Goal: Information Seeking & Learning: Learn about a topic

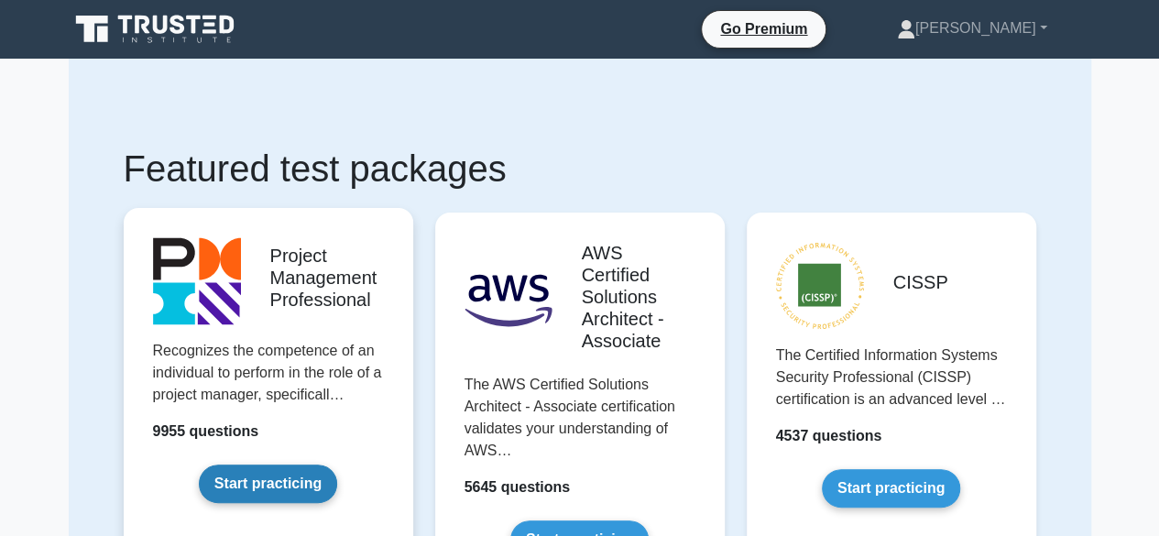
click at [289, 483] on link "Start practicing" at bounding box center [268, 483] width 138 height 38
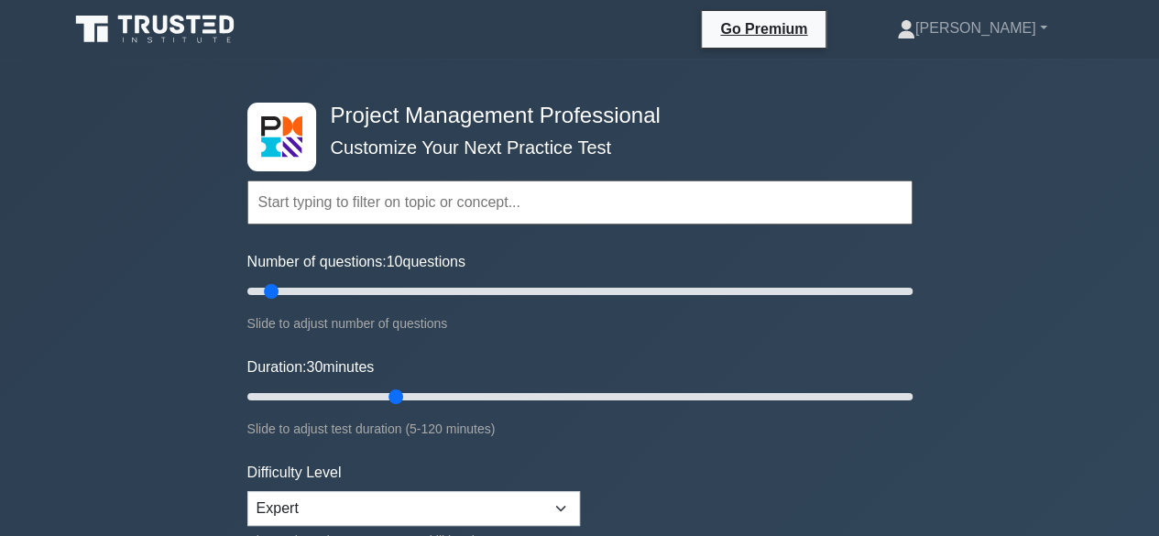
drag, startPoint x: 320, startPoint y: 294, endPoint x: 277, endPoint y: 296, distance: 43.1
type input "10"
click at [277, 296] on input "Number of questions: 10 questions" at bounding box center [579, 291] width 665 height 22
drag, startPoint x: 398, startPoint y: 387, endPoint x: 363, endPoint y: 402, distance: 37.8
type input "25"
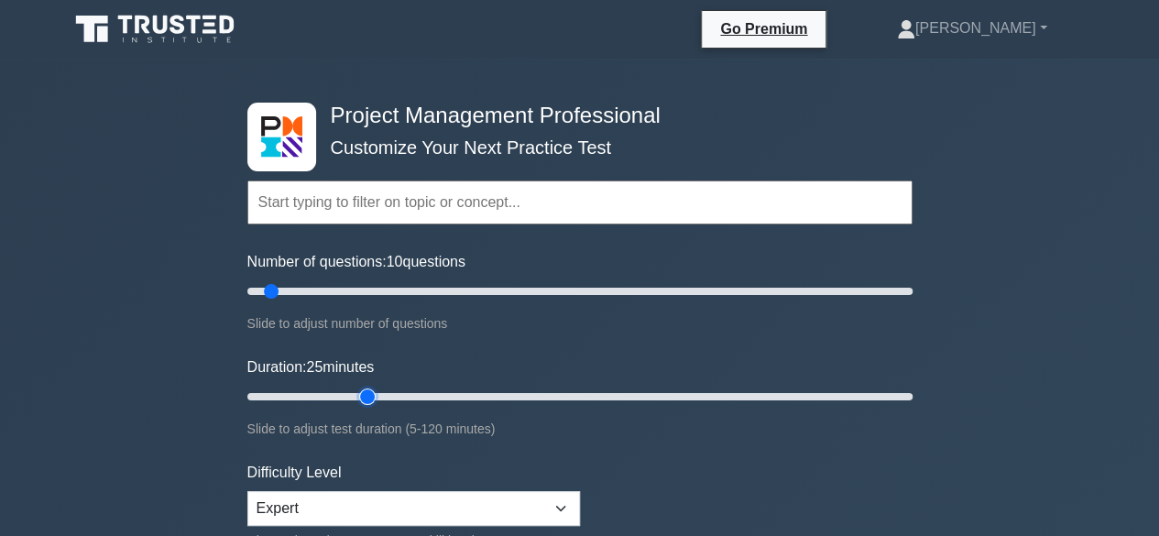
click at [363, 402] on input "Duration: 25 minutes" at bounding box center [579, 397] width 665 height 22
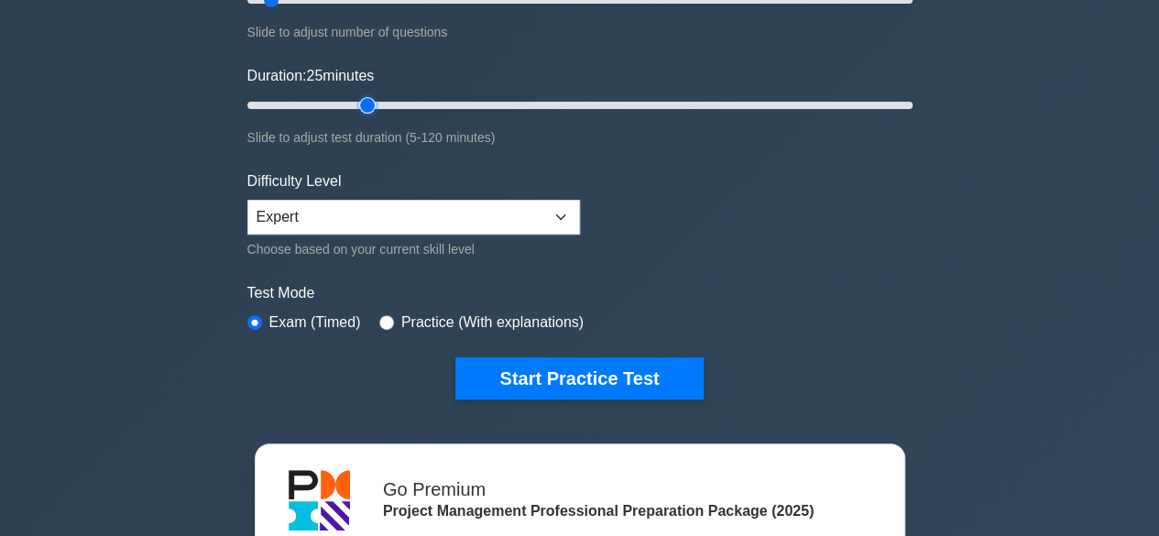
scroll to position [335, 0]
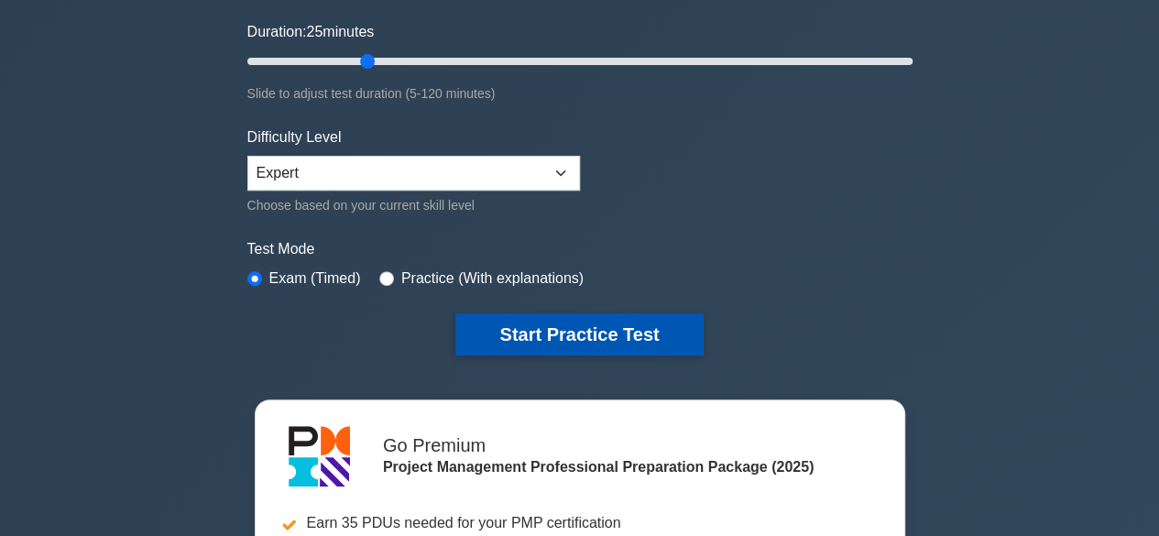
click at [615, 332] on button "Start Practice Test" at bounding box center [578, 334] width 247 height 42
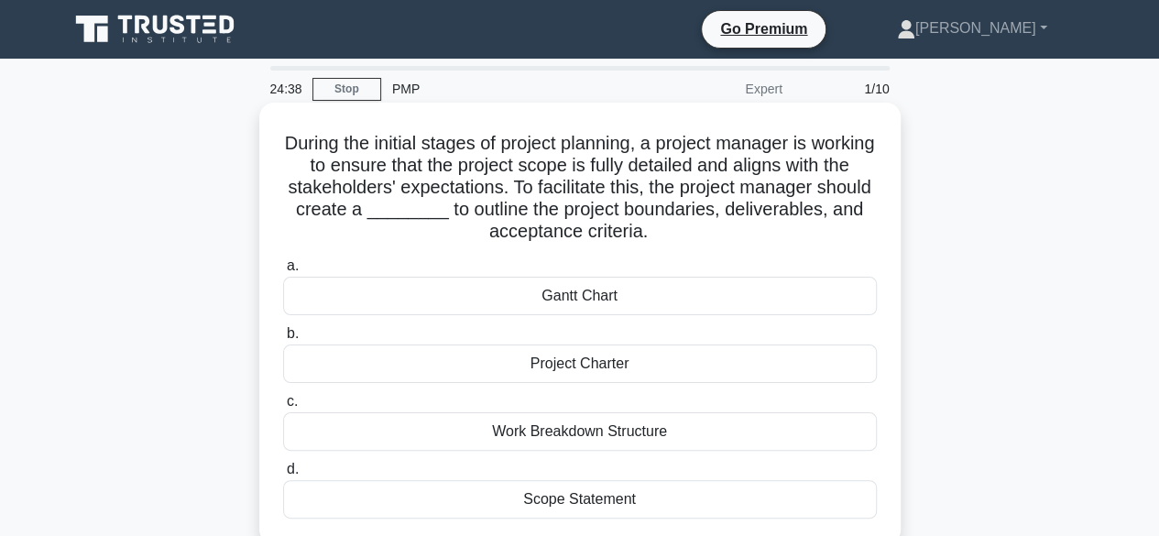
scroll to position [85, 0]
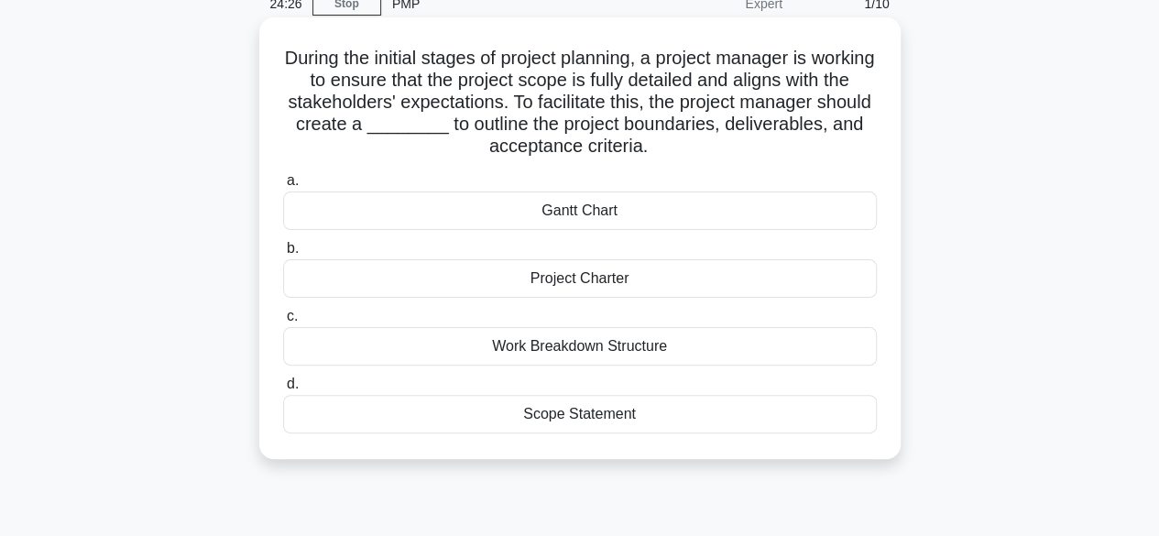
click at [562, 410] on div "Scope Statement" at bounding box center [580, 414] width 594 height 38
click at [283, 390] on input "d. Scope Statement" at bounding box center [283, 384] width 0 height 12
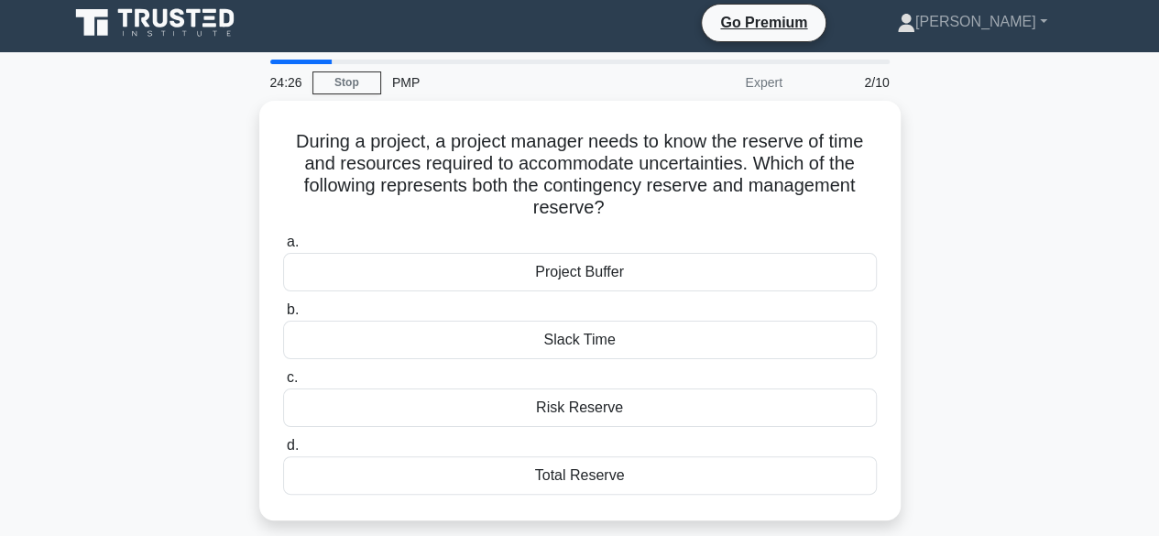
scroll to position [0, 0]
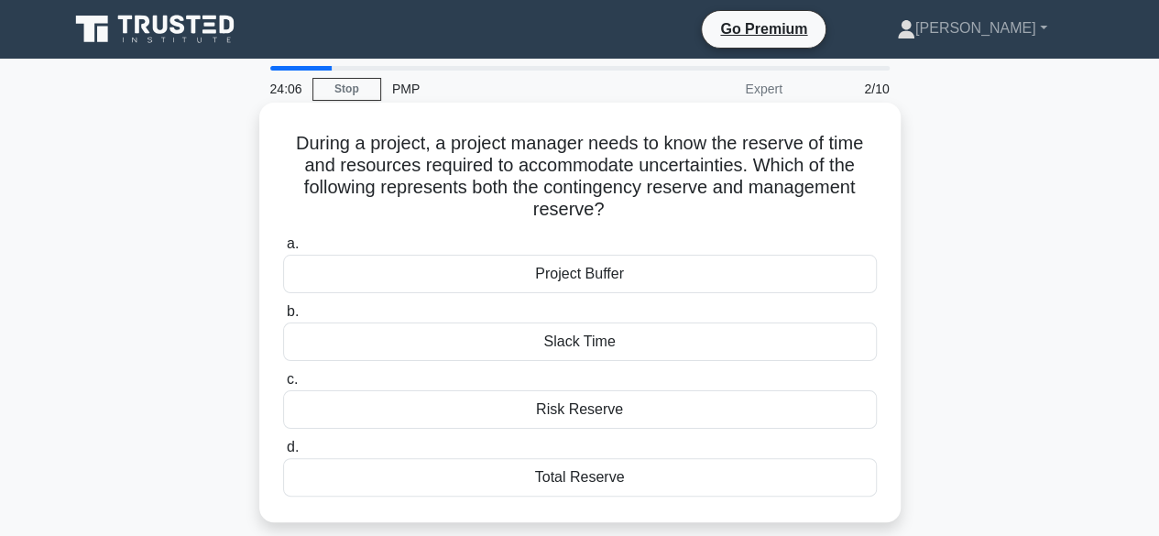
click at [583, 471] on div "Total Reserve" at bounding box center [580, 477] width 594 height 38
click at [283, 453] on input "d. Total Reserve" at bounding box center [283, 447] width 0 height 12
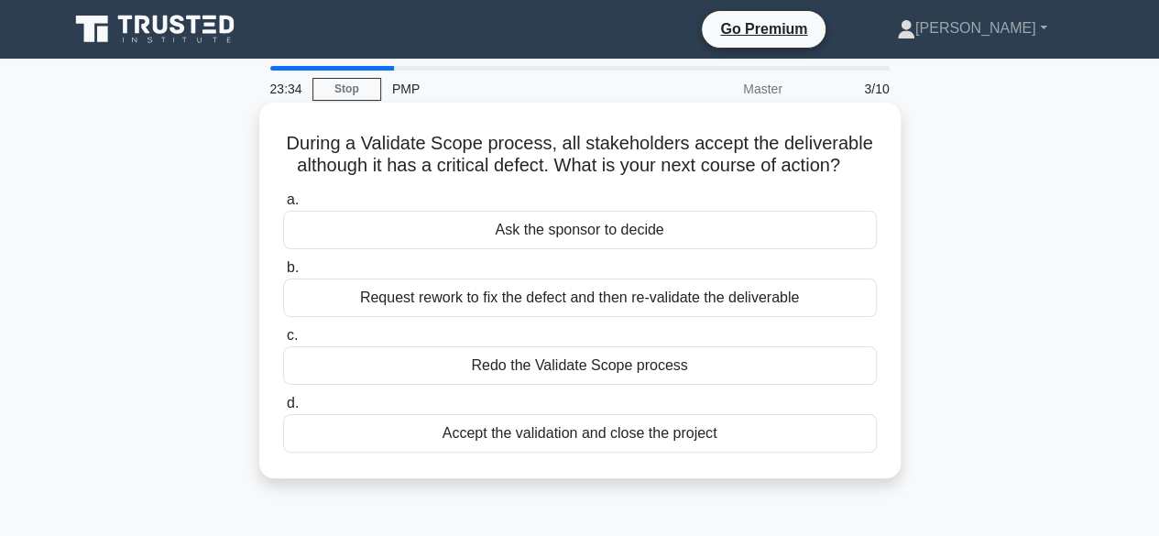
click at [544, 305] on div "Request rework to fix the defect and then re-validate the deliverable" at bounding box center [580, 297] width 594 height 38
click at [283, 274] on input "b. Request rework to fix the defect and then re-validate the deliverable" at bounding box center [283, 268] width 0 height 12
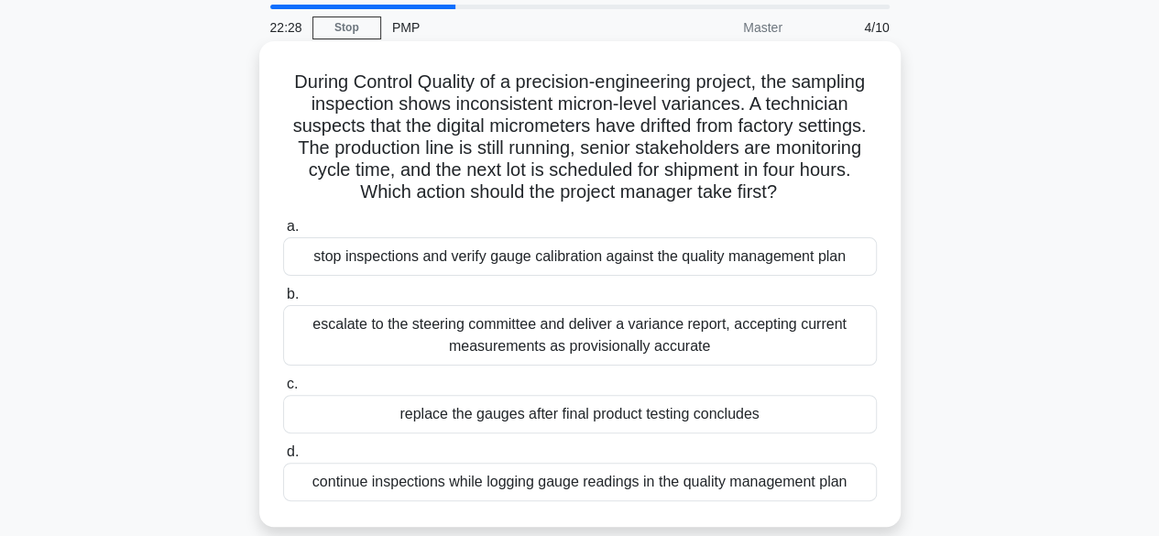
scroll to position [60, 0]
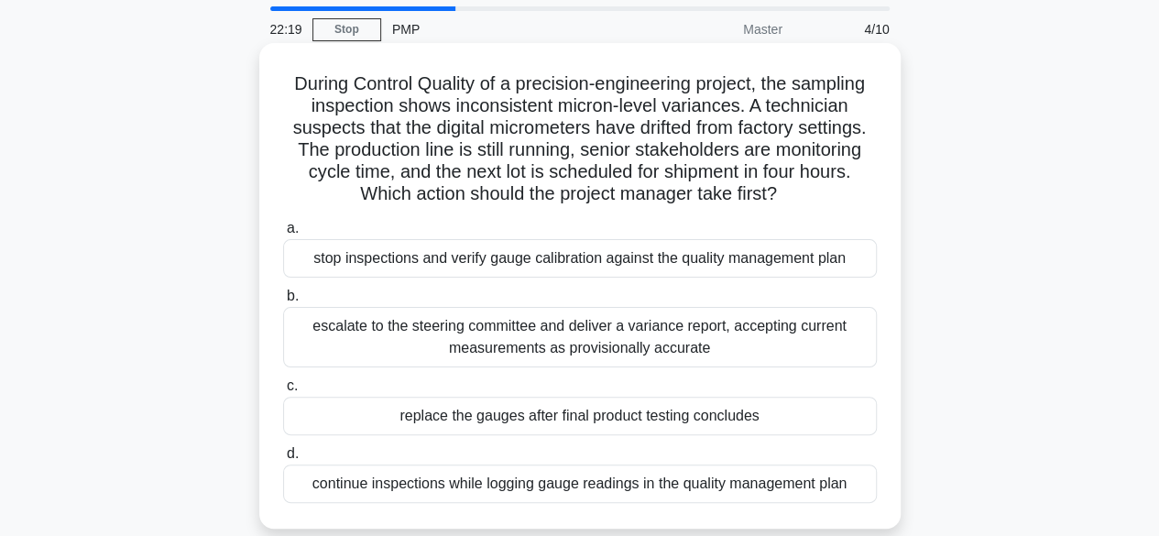
click at [583, 266] on div "stop inspections and verify gauge calibration against the quality management pl…" at bounding box center [580, 258] width 594 height 38
click at [283, 234] on input "a. stop inspections and verify gauge calibration against the quality management…" at bounding box center [283, 229] width 0 height 12
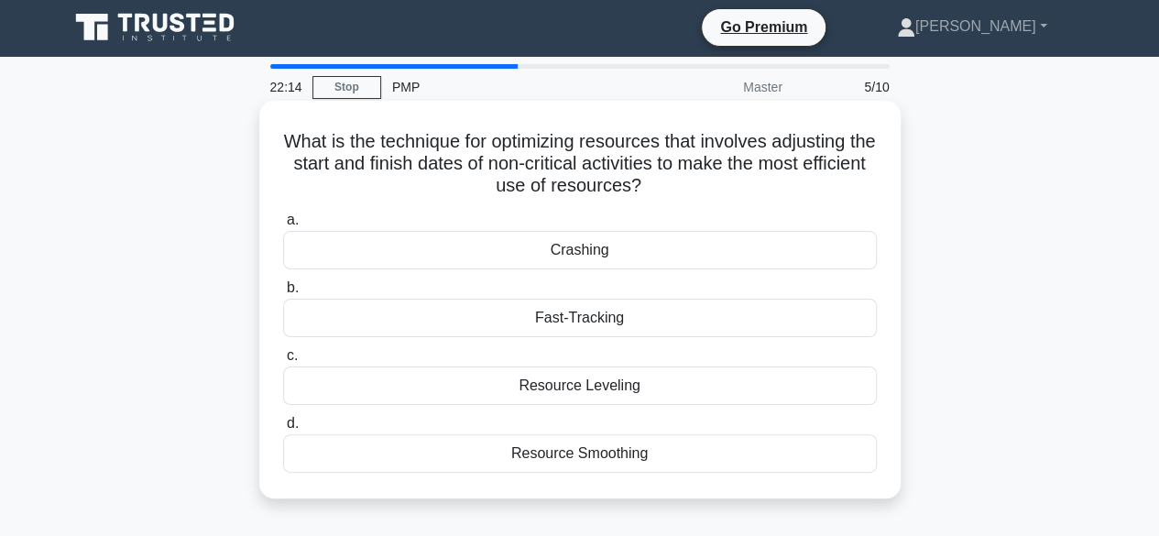
scroll to position [0, 0]
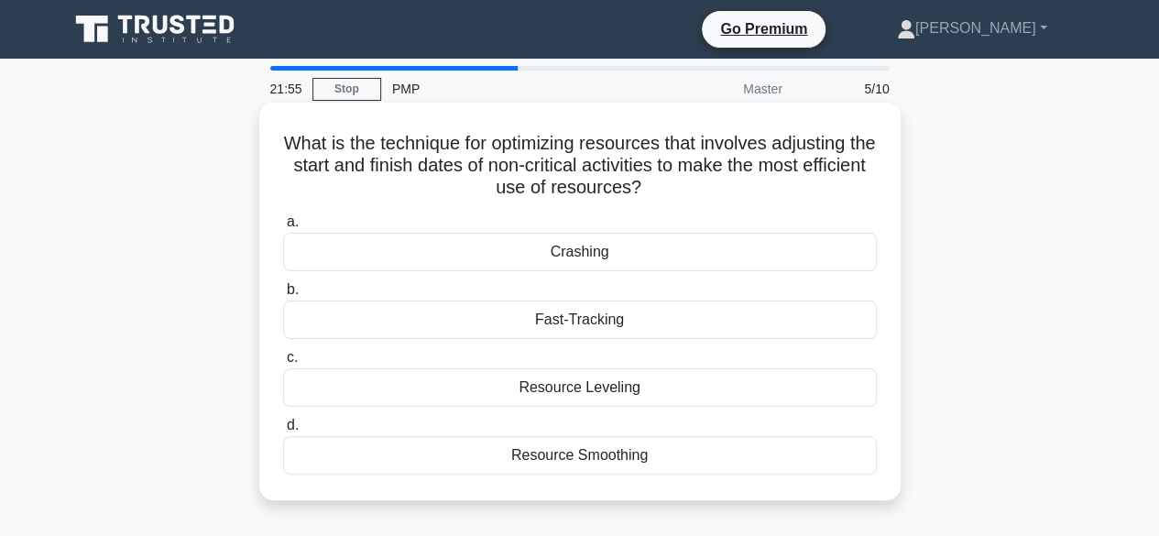
click at [610, 384] on div "Resource Leveling" at bounding box center [580, 387] width 594 height 38
click at [283, 364] on input "c. Resource Leveling" at bounding box center [283, 358] width 0 height 12
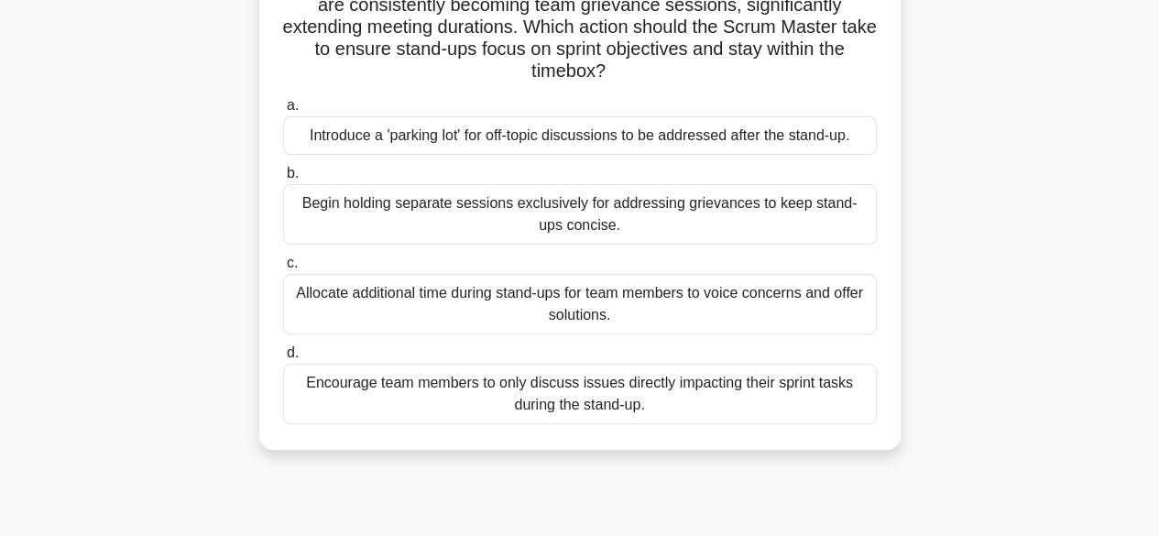
scroll to position [159, 0]
click at [583, 215] on div "Begin holding separate sessions exclusively for addressing grievances to keep s…" at bounding box center [580, 215] width 594 height 60
click at [283, 180] on input "b. Begin holding separate sessions exclusively for addressing grievances to kee…" at bounding box center [283, 175] width 0 height 12
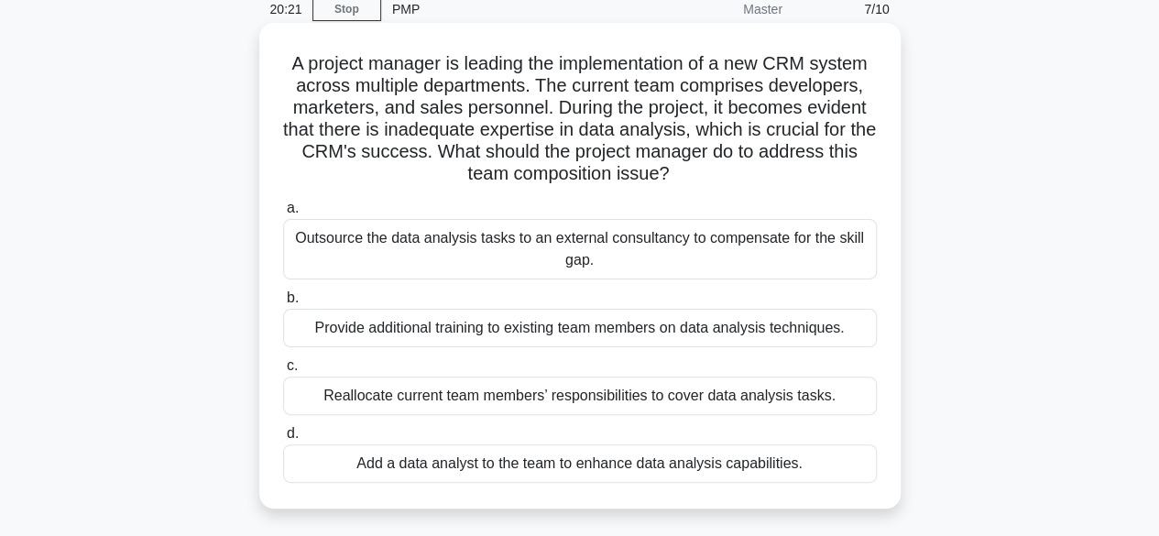
scroll to position [91, 0]
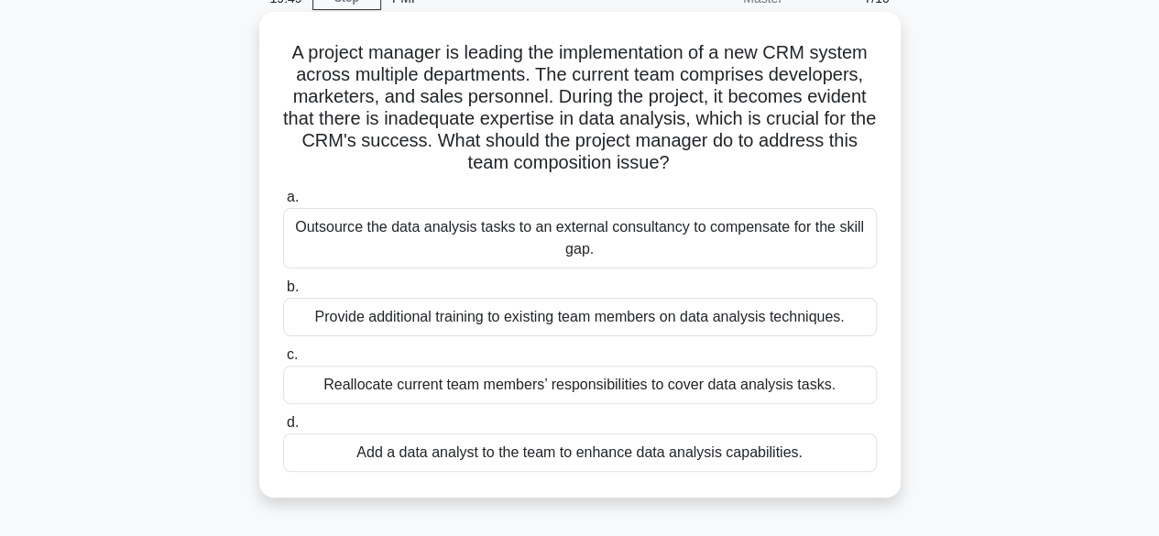
click at [548, 448] on div "Add a data analyst to the team to enhance data analysis capabilities." at bounding box center [580, 452] width 594 height 38
click at [283, 429] on input "d. Add a data analyst to the team to enhance data analysis capabilities." at bounding box center [283, 423] width 0 height 12
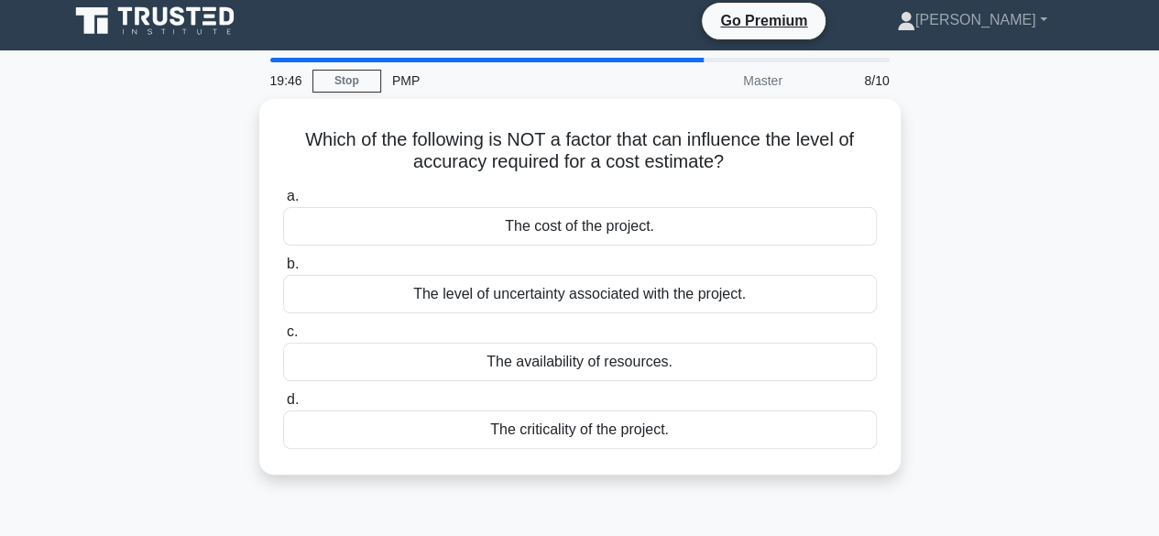
scroll to position [0, 0]
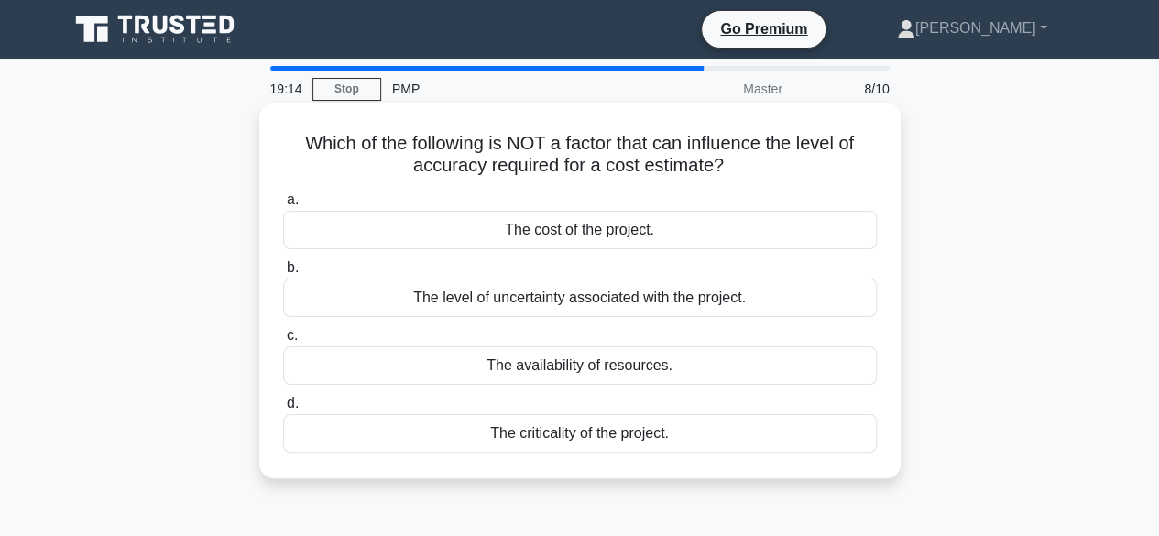
click at [595, 230] on div "The cost of the project." at bounding box center [580, 230] width 594 height 38
click at [283, 206] on input "a. The cost of the project." at bounding box center [283, 200] width 0 height 12
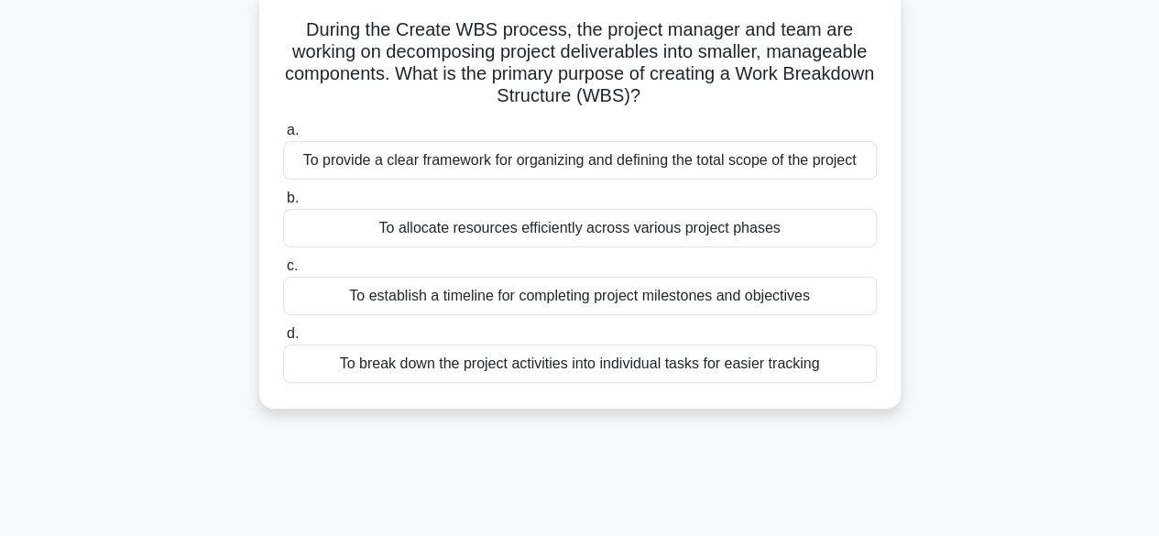
scroll to position [116, 0]
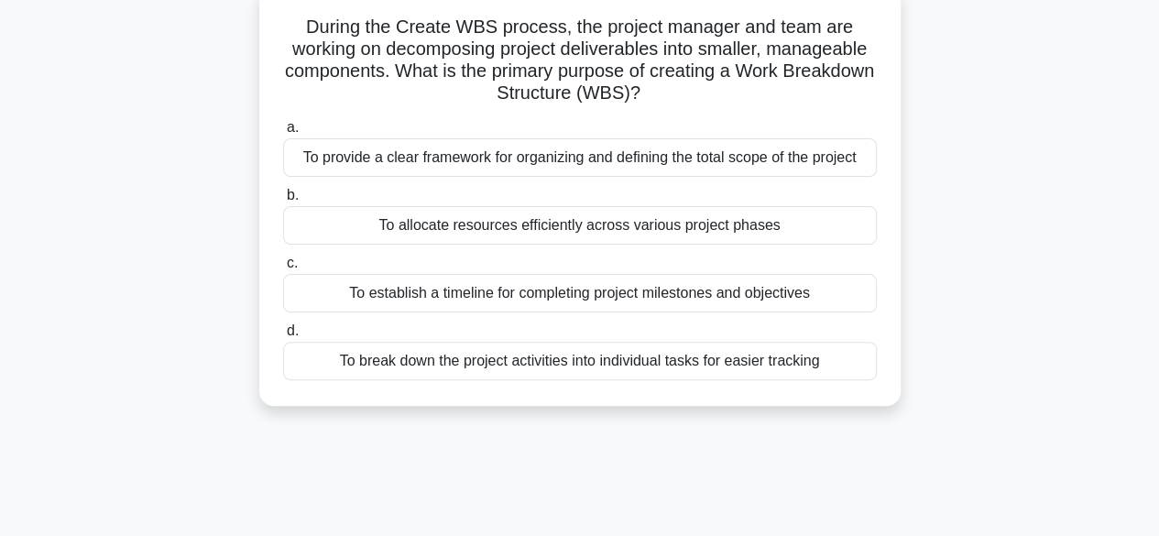
click at [572, 360] on div "To break down the project activities into individual tasks for easier tracking" at bounding box center [580, 361] width 594 height 38
click at [283, 337] on input "d. To break down the project activities into individual tasks for easier tracki…" at bounding box center [283, 331] width 0 height 12
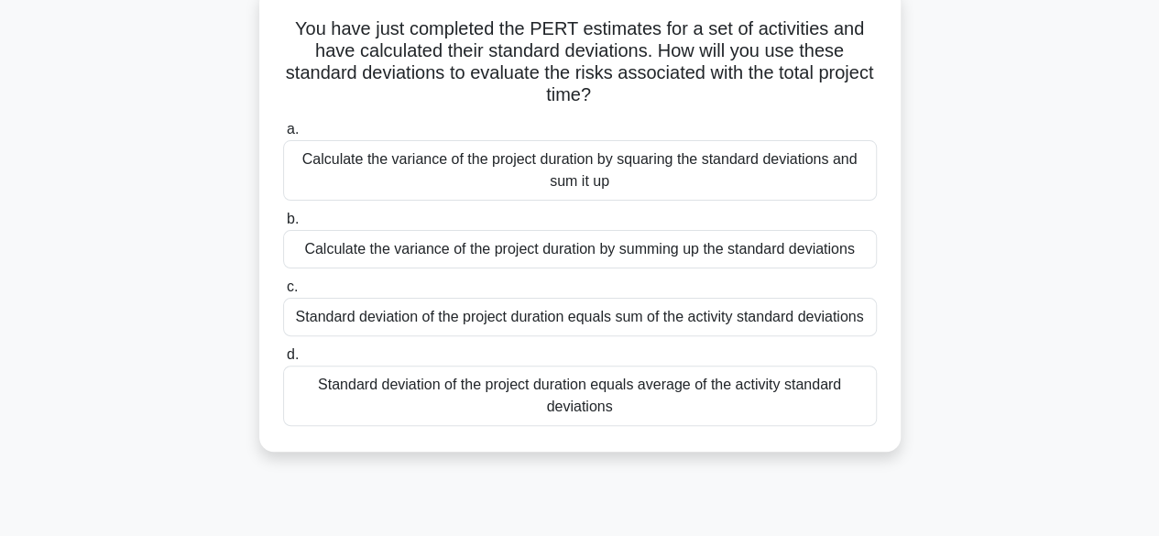
scroll to position [115, 0]
click at [601, 386] on div "Standard deviation of the project duration equals average of the activity stand…" at bounding box center [580, 395] width 594 height 60
click at [283, 360] on input "d. Standard deviation of the project duration equals average of the activity st…" at bounding box center [283, 354] width 0 height 12
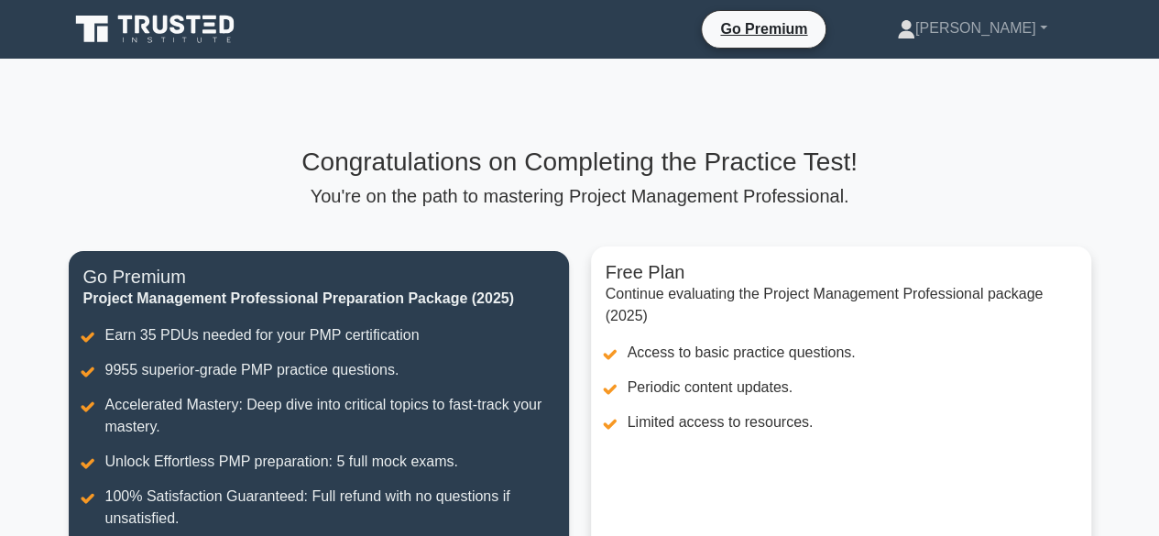
scroll to position [382, 0]
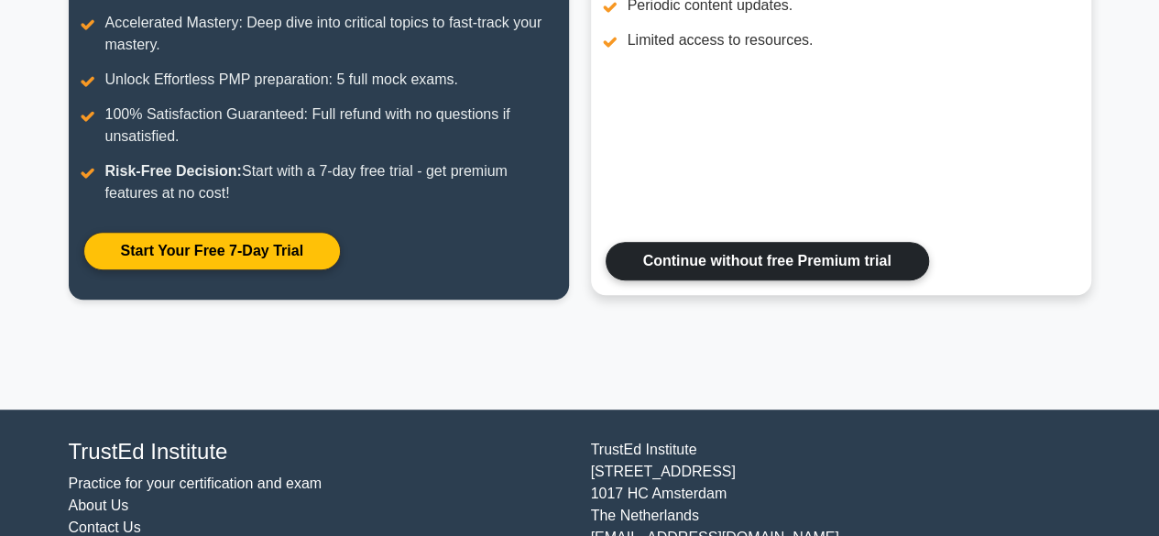
click at [815, 254] on link "Continue without free Premium trial" at bounding box center [766, 261] width 323 height 38
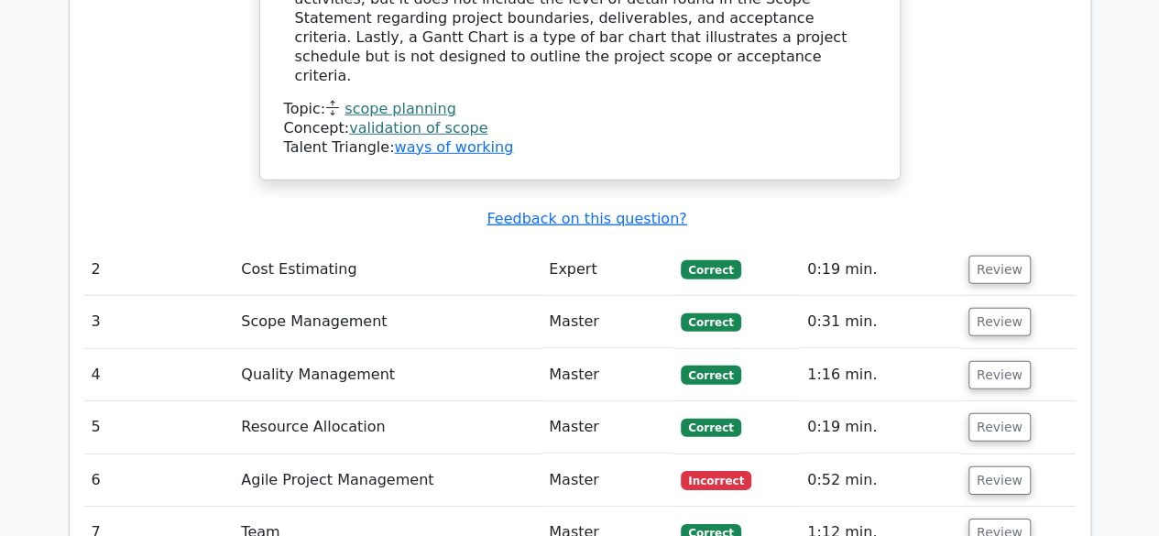
scroll to position [2570, 0]
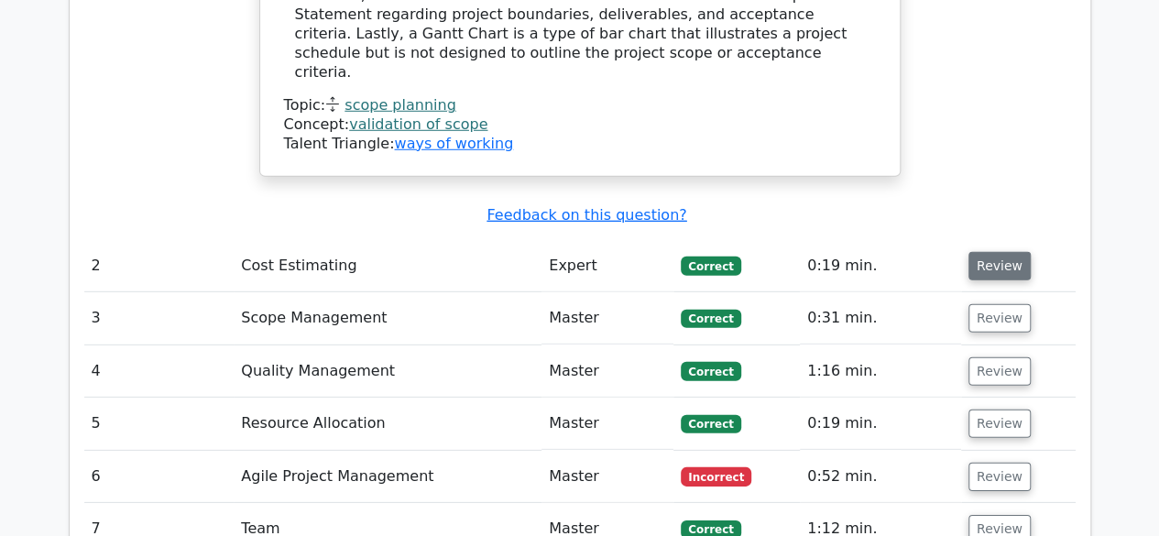
click at [993, 252] on button "Review" at bounding box center [999, 266] width 62 height 28
click at [995, 252] on button "Review" at bounding box center [999, 266] width 62 height 28
click at [989, 252] on button "Review" at bounding box center [999, 266] width 62 height 28
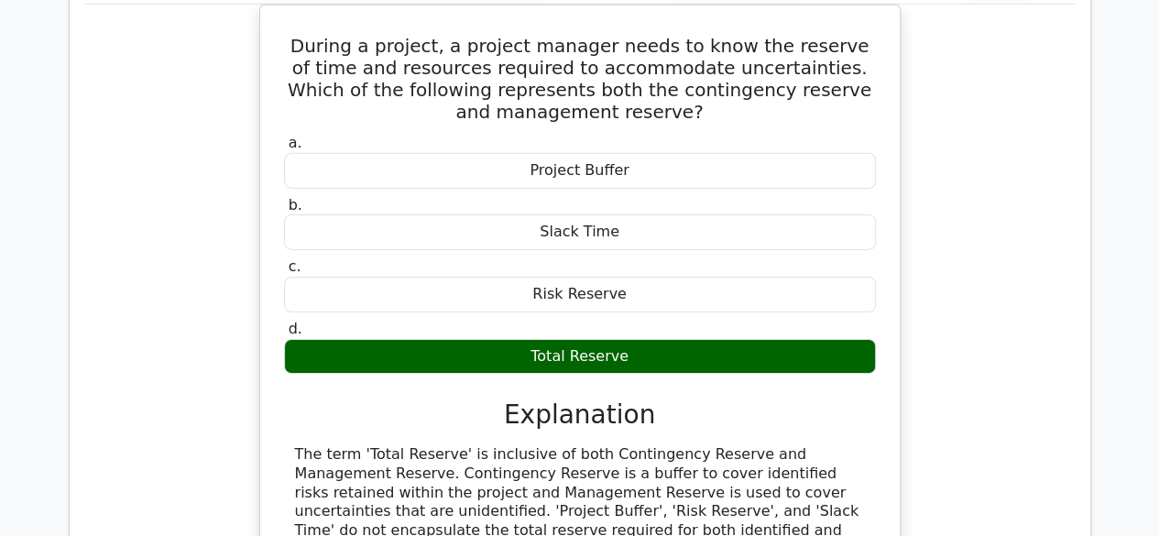
scroll to position [3266, 0]
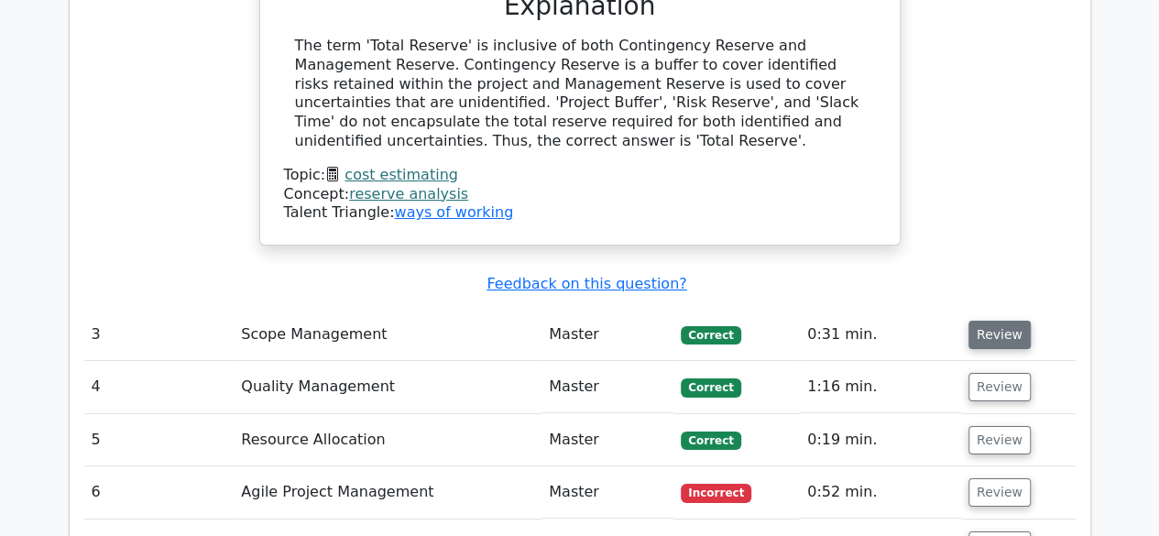
click at [995, 321] on button "Review" at bounding box center [999, 335] width 62 height 28
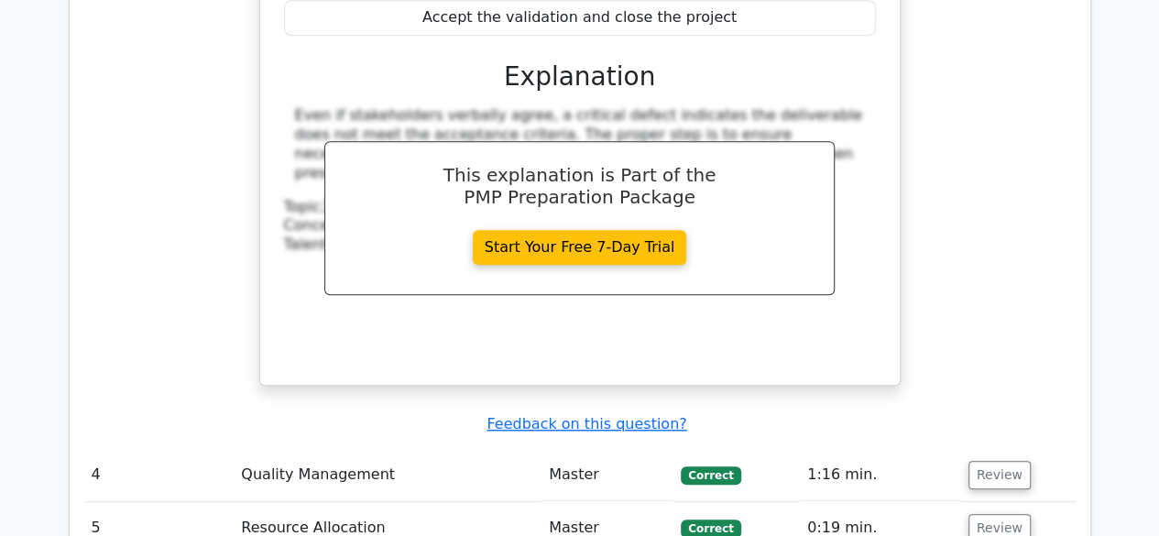
scroll to position [3941, 0]
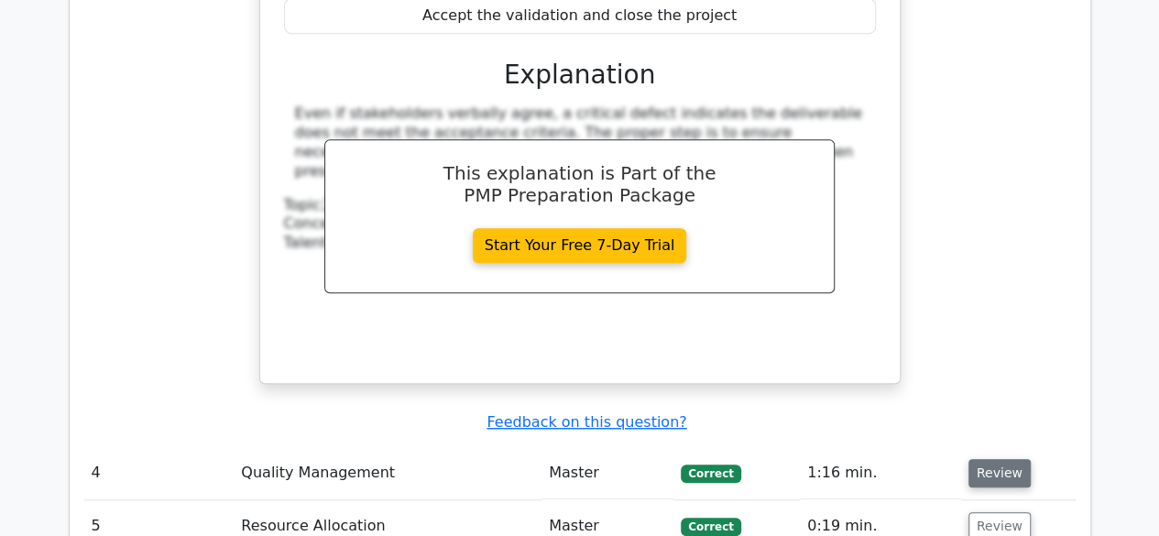
click at [995, 459] on button "Review" at bounding box center [999, 473] width 62 height 28
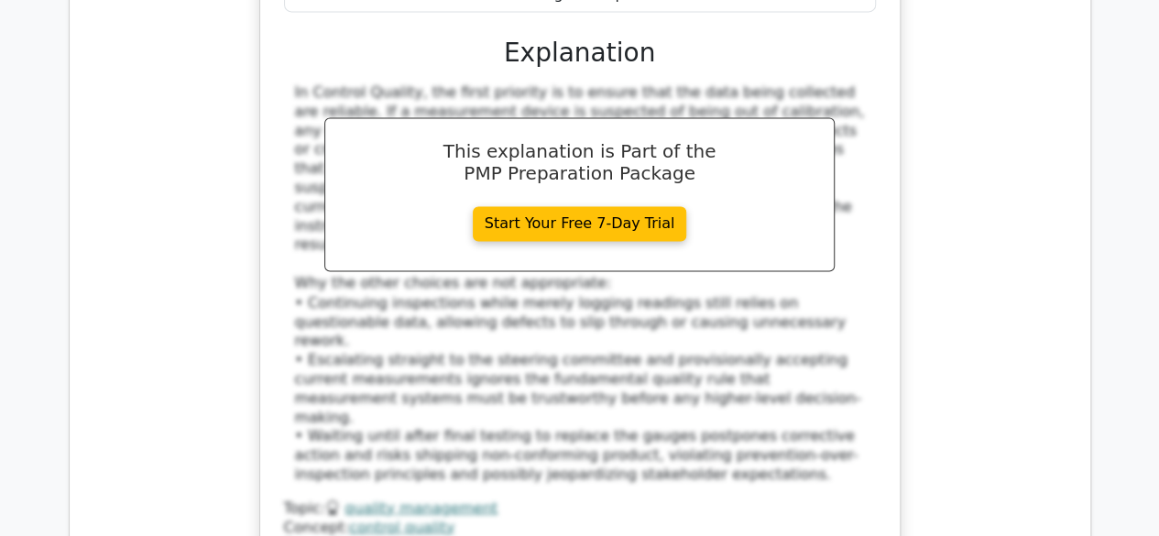
scroll to position [5086, 0]
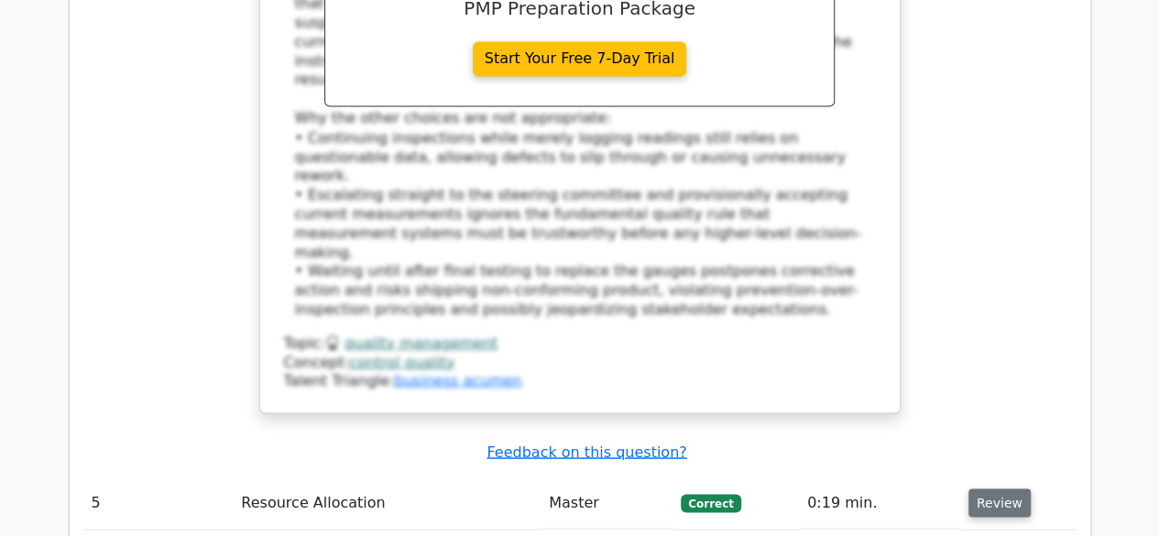
click at [976, 488] on button "Review" at bounding box center [999, 502] width 62 height 28
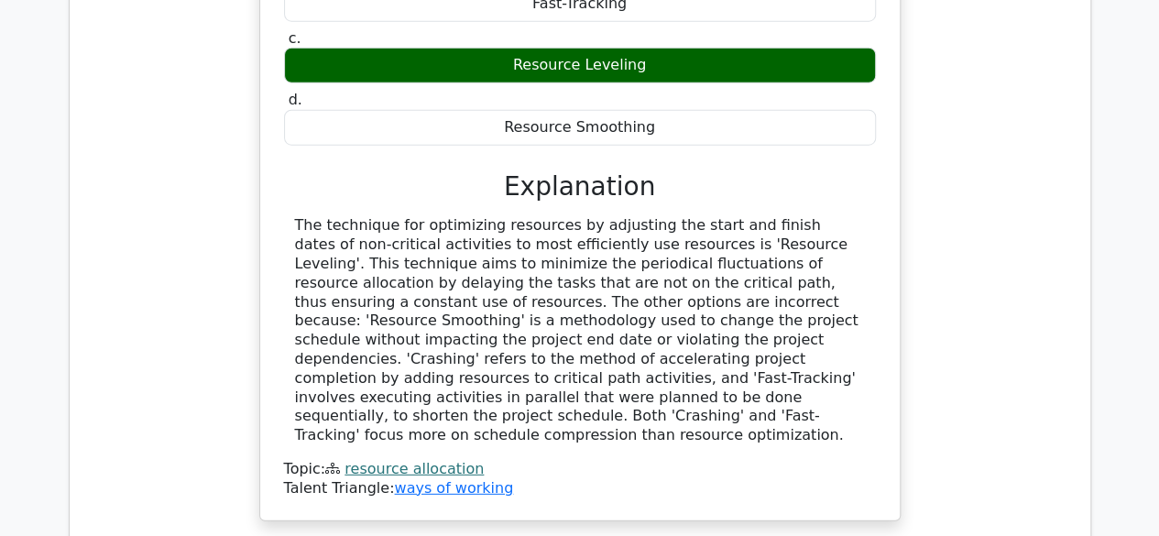
scroll to position [5898, 0]
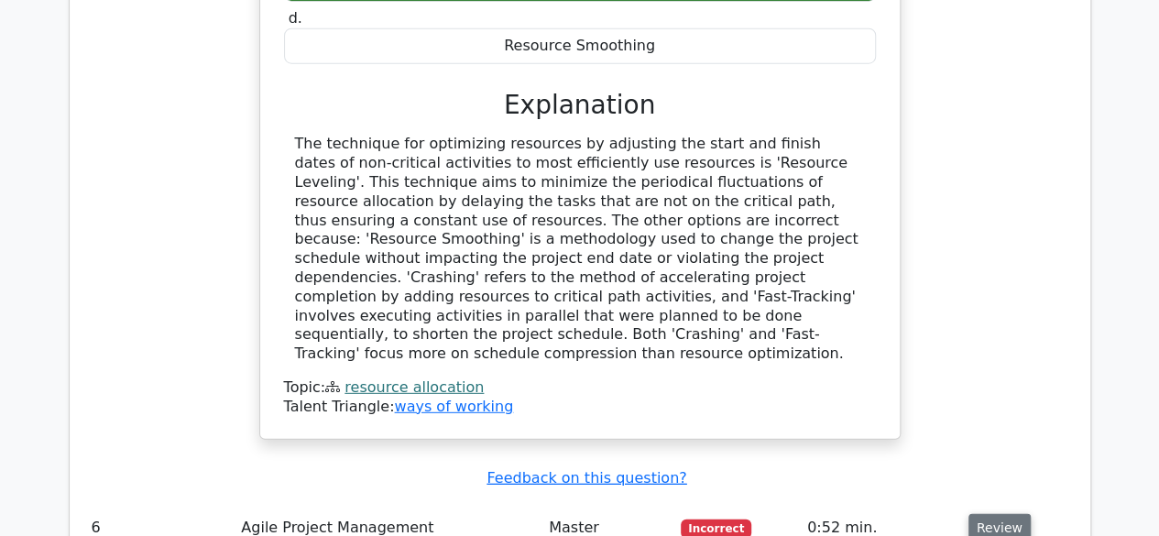
click at [996, 514] on button "Review" at bounding box center [999, 528] width 62 height 28
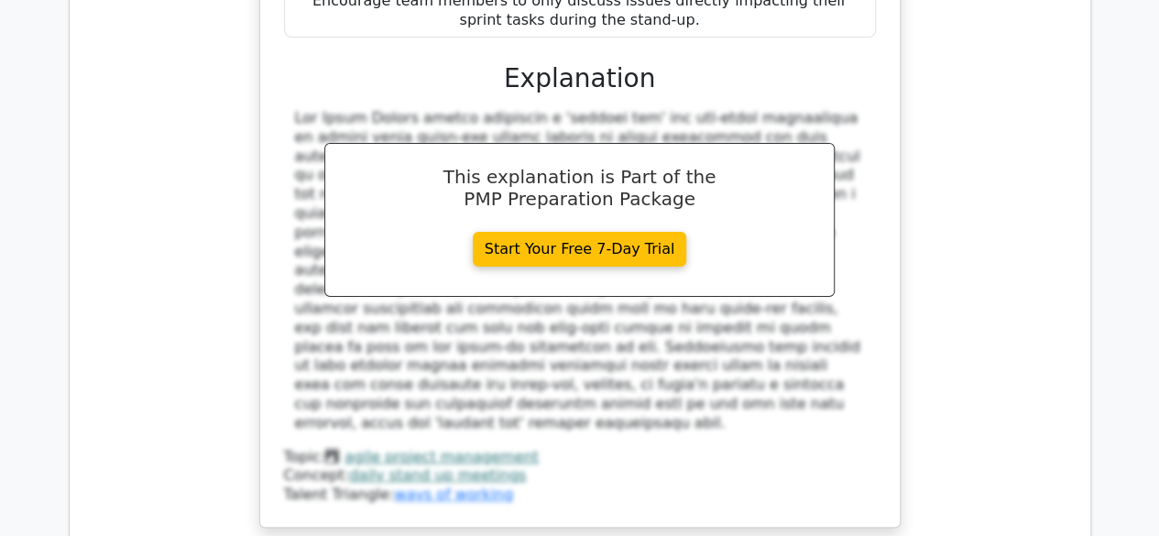
scroll to position [6884, 0]
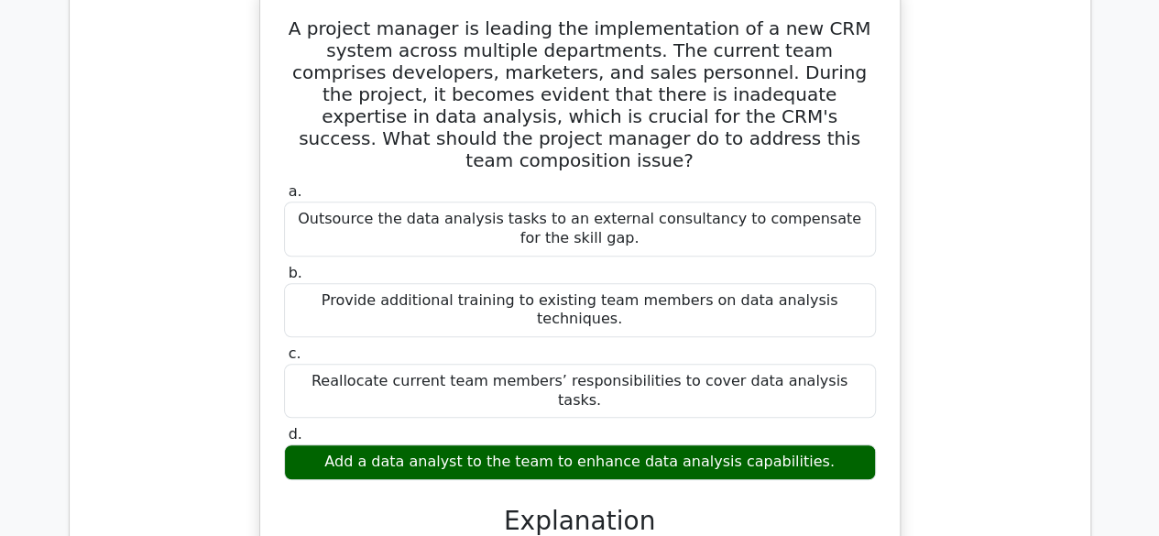
scroll to position [7634, 0]
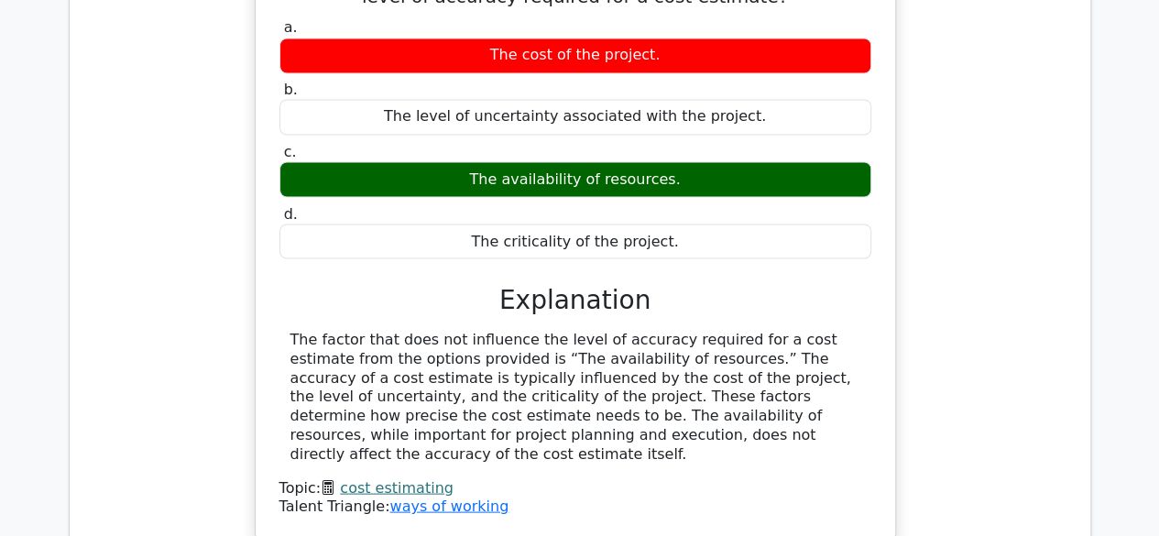
scroll to position [8553, 0]
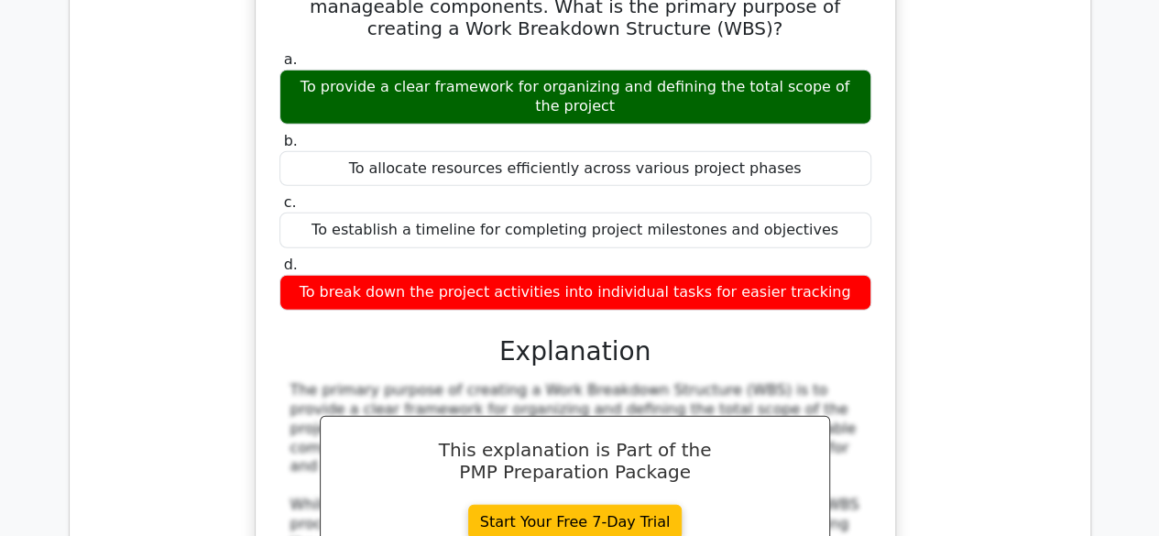
scroll to position [9322, 0]
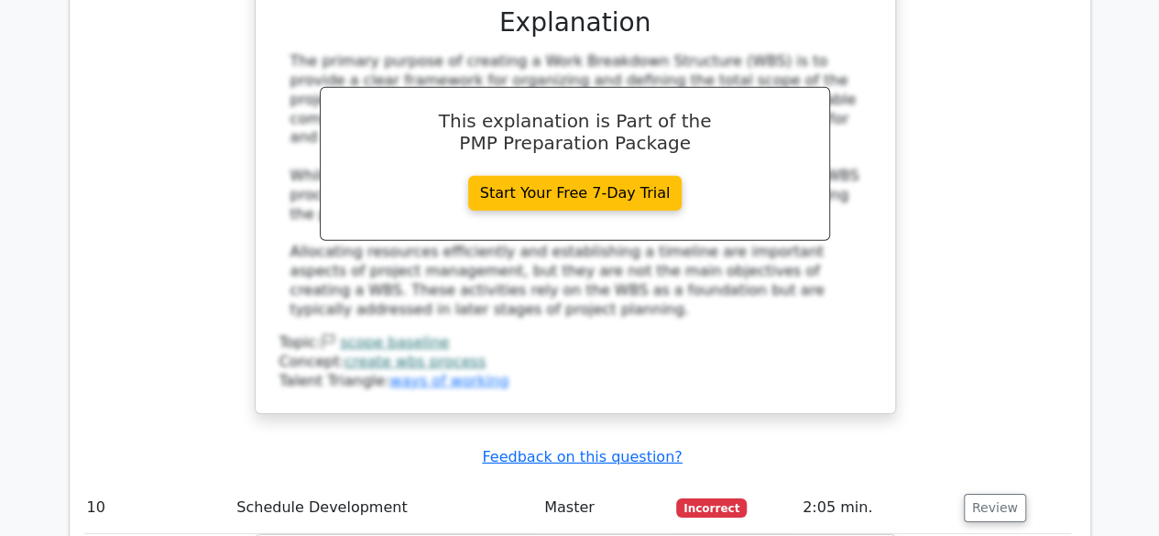
scroll to position [9610, 0]
